Goal: Information Seeking & Learning: Learn about a topic

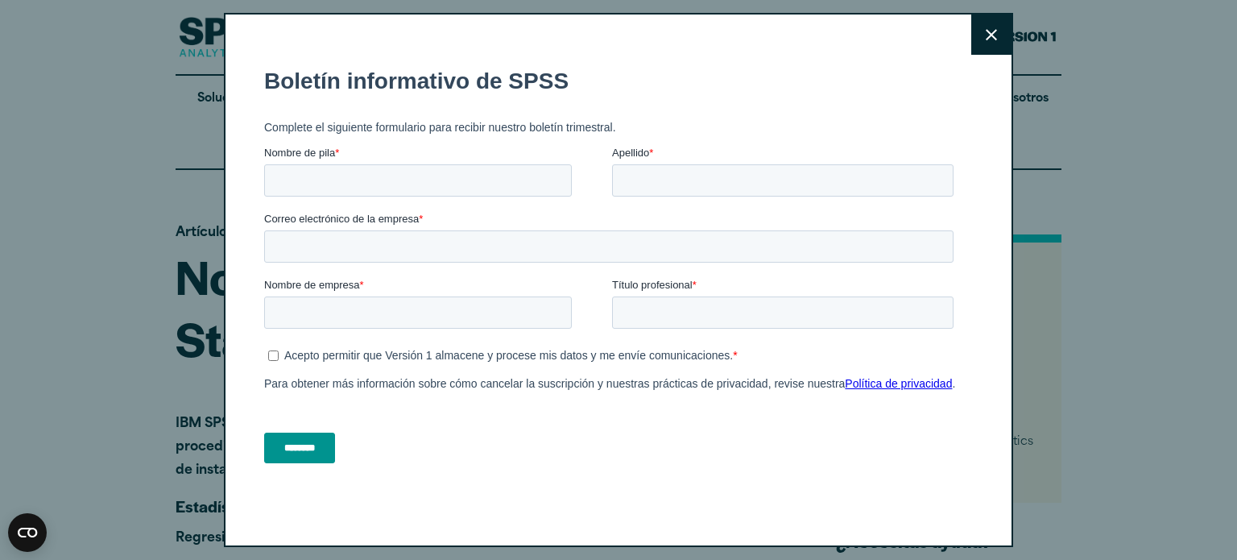
click at [974, 24] on button "Cerca" at bounding box center [992, 35] width 40 height 40
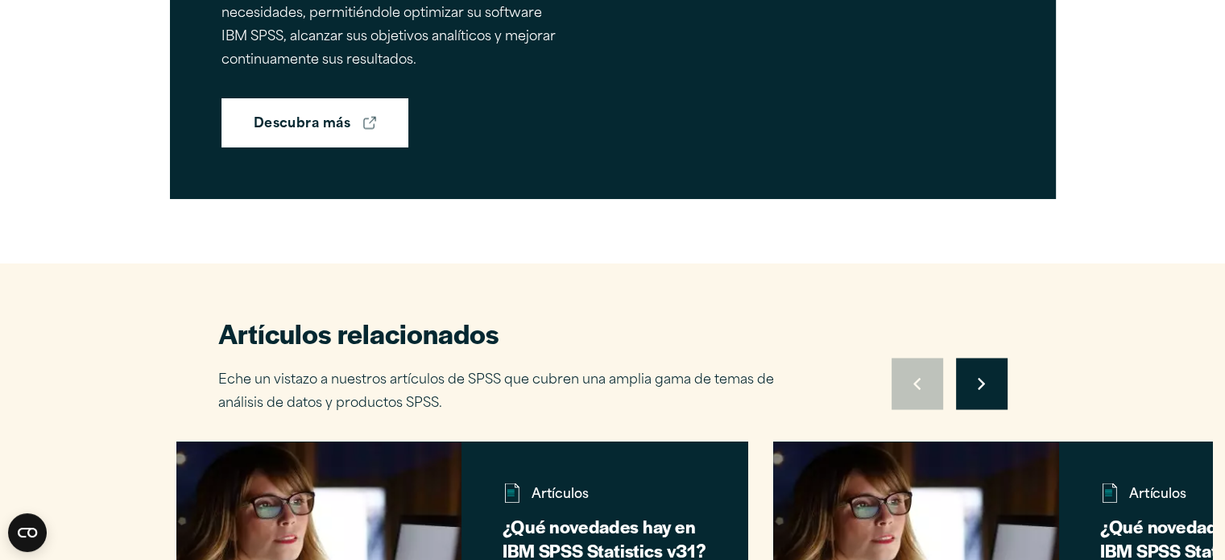
scroll to position [2725, 0]
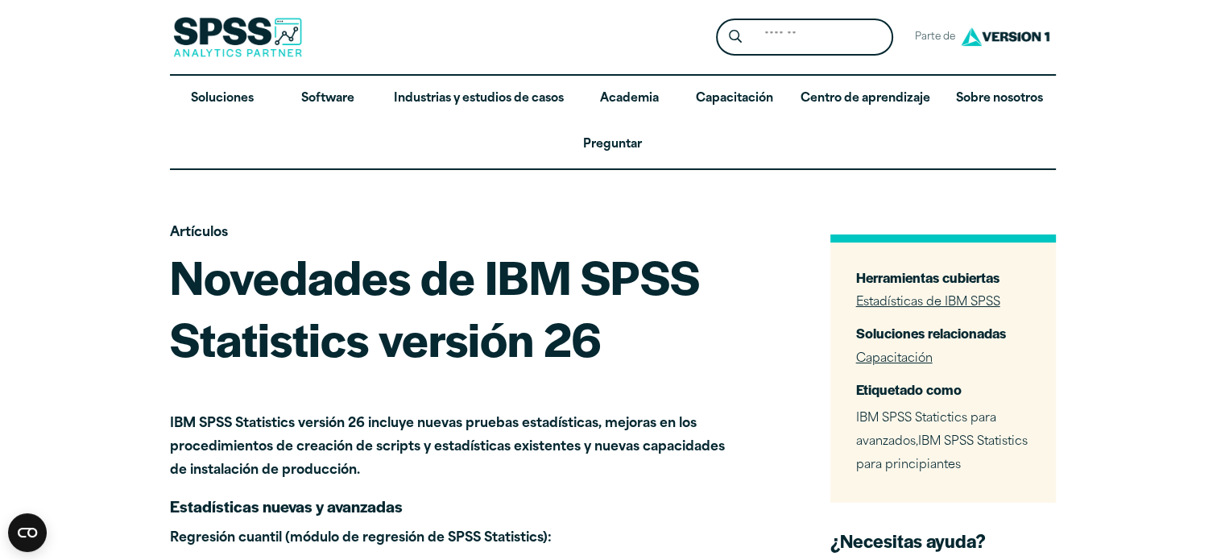
click at [681, 453] on font "IBM SPSS Statistics versión 26 incluye nuevas pruebas estadísticas, mejoras en …" at bounding box center [447, 447] width 555 height 60
